Goal: Complete application form

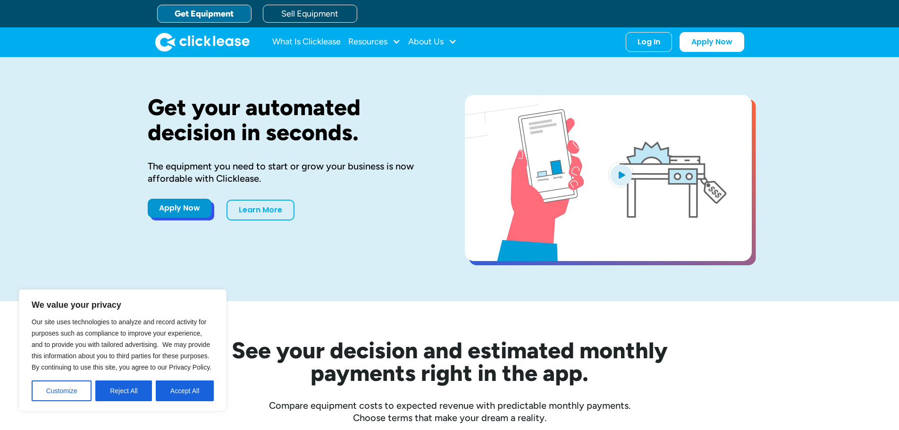
click at [192, 210] on link "Apply Now" at bounding box center [180, 208] width 64 height 19
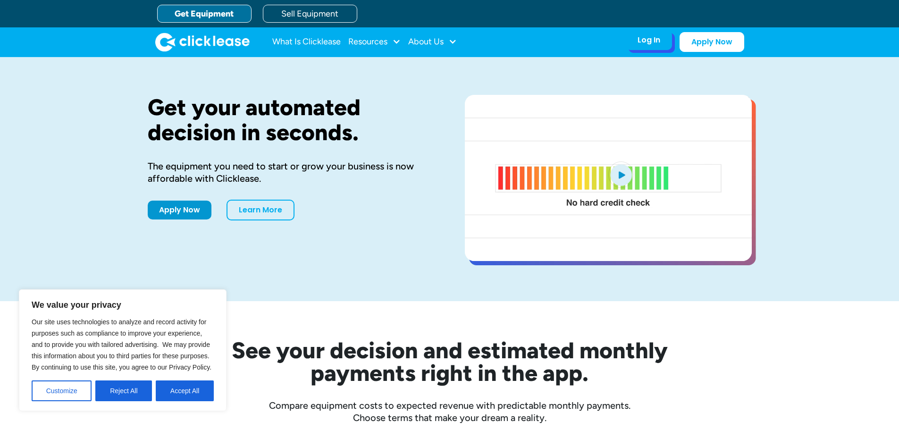
click at [653, 47] on div "Log In Account login I use Clicklease to get my equipment Partner Portal I offe…" at bounding box center [649, 40] width 46 height 20
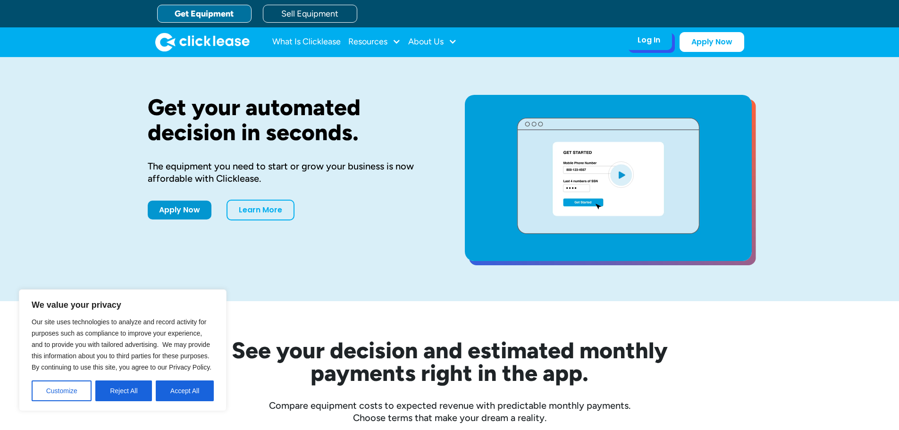
click at [653, 41] on div "Log In" at bounding box center [649, 39] width 23 height 9
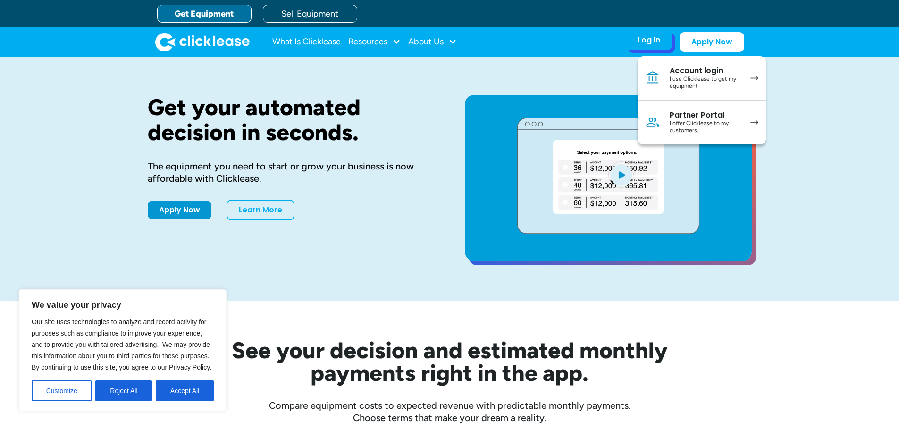
click at [679, 74] on div "Account login" at bounding box center [705, 70] width 71 height 9
